Goal: Register for event/course

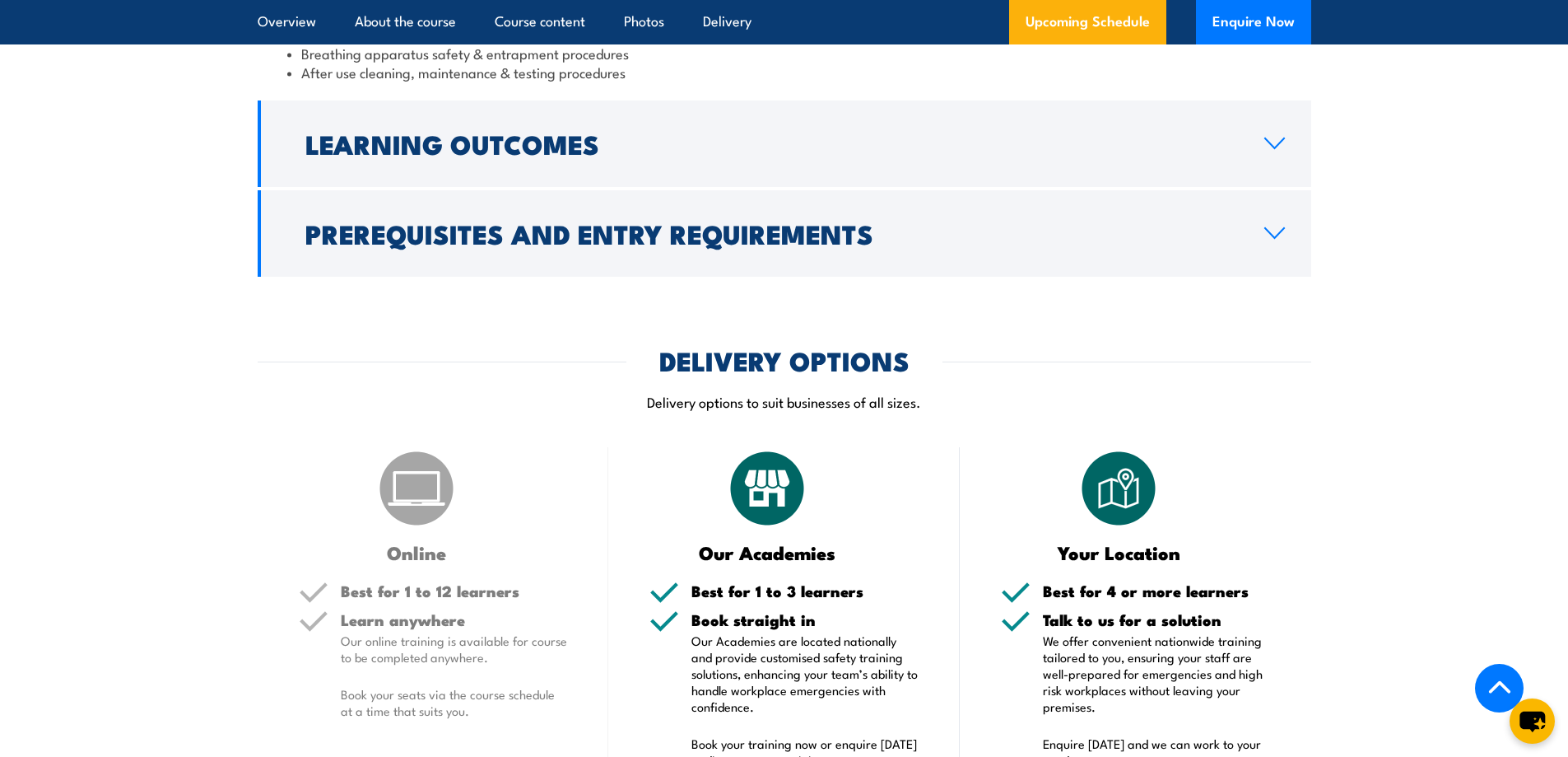
scroll to position [1593, 0]
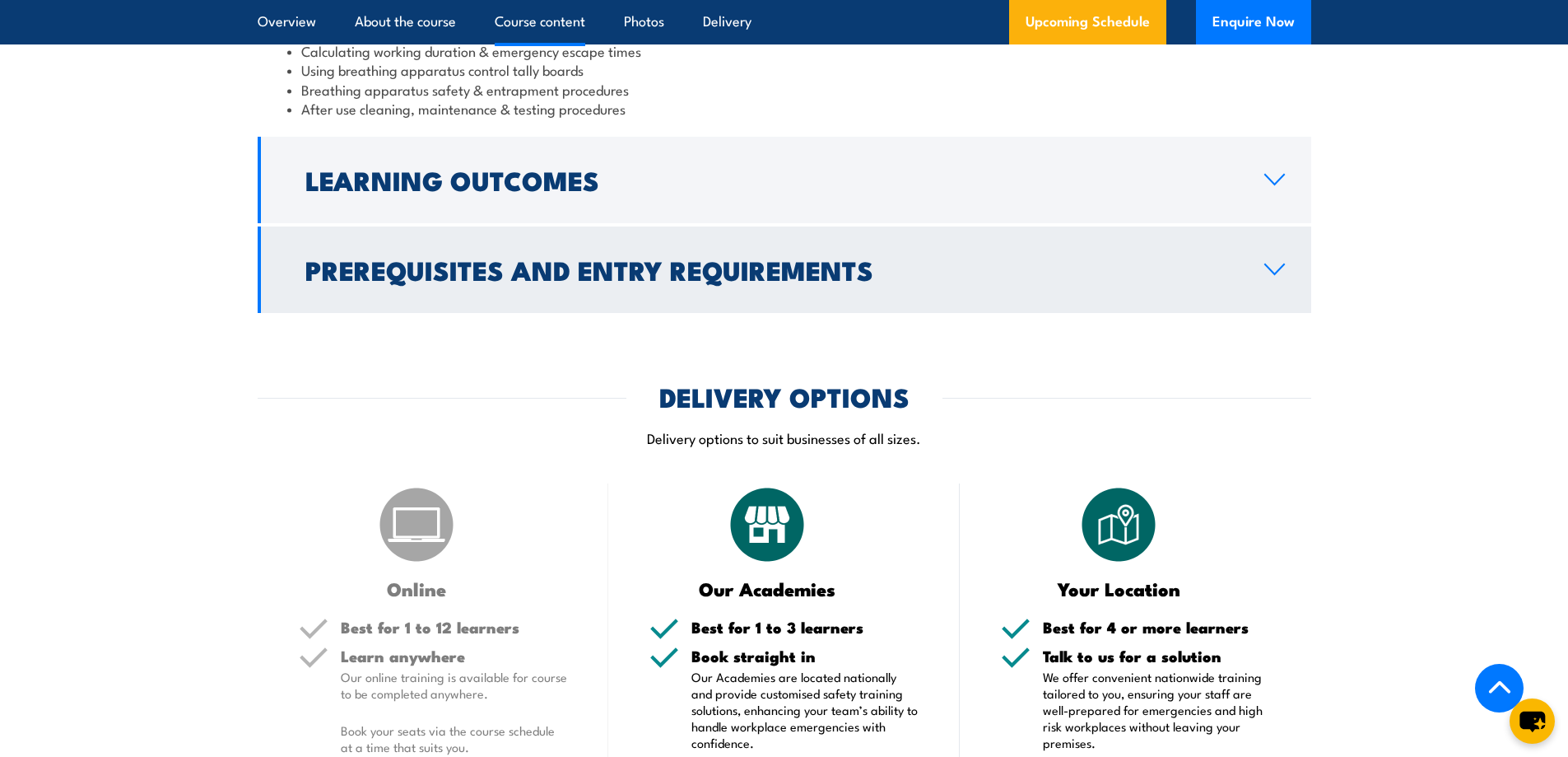
click at [1272, 276] on icon at bounding box center [1275, 269] width 23 height 13
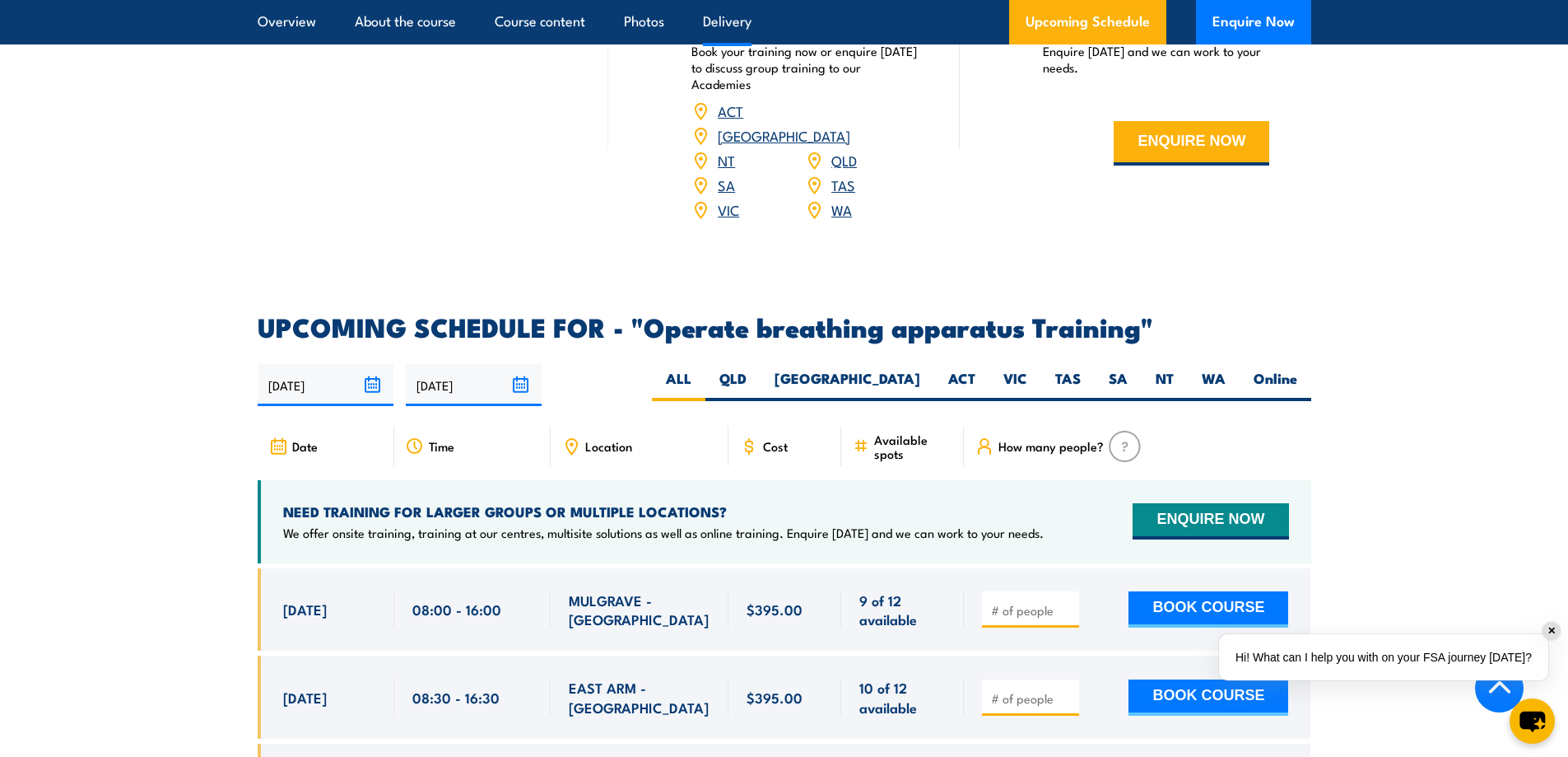
scroll to position [2229, 0]
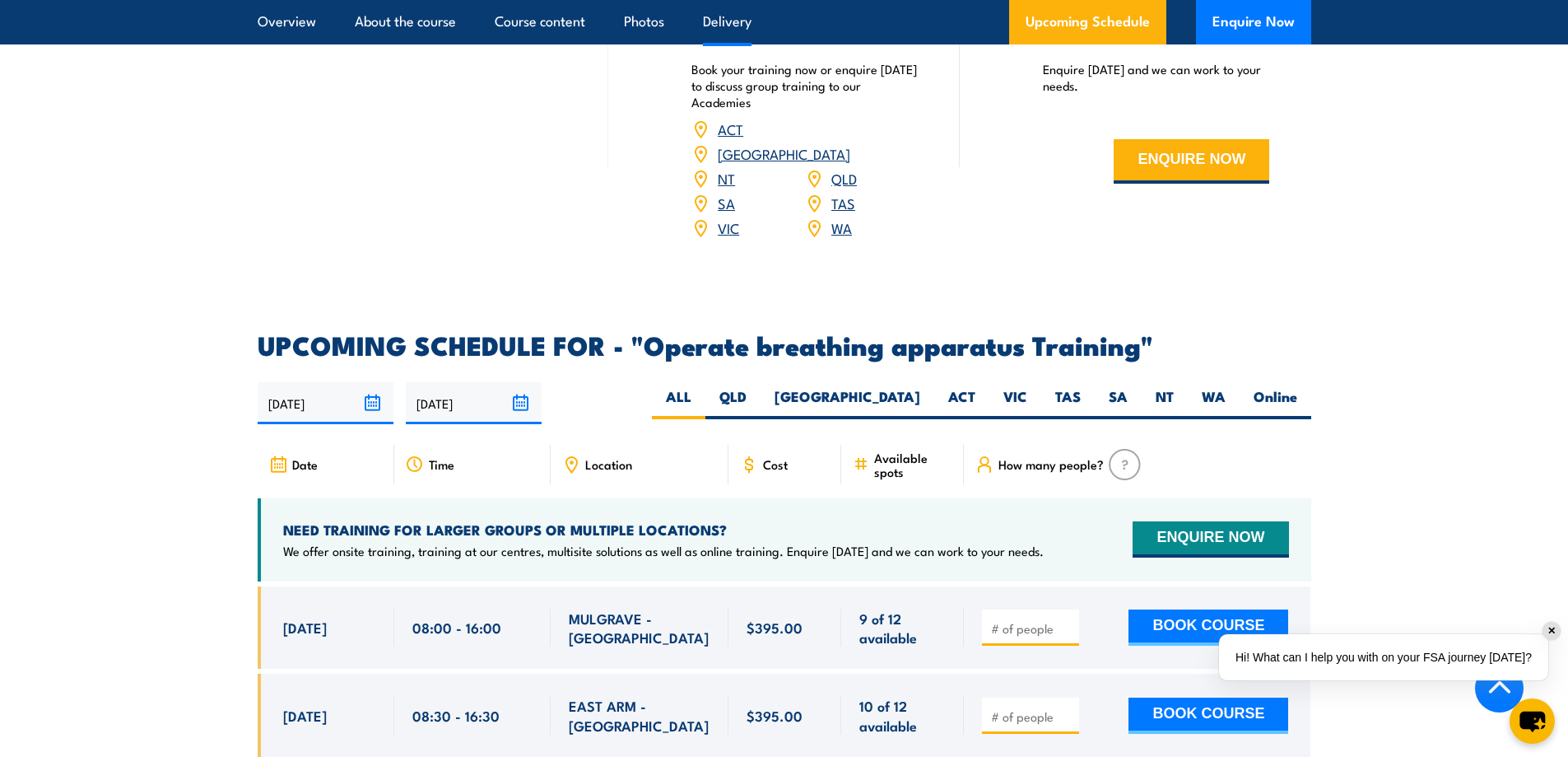
click at [843, 143] on link "[GEOGRAPHIC_DATA]" at bounding box center [783, 152] width 133 height 20
